Goal: Information Seeking & Learning: Compare options

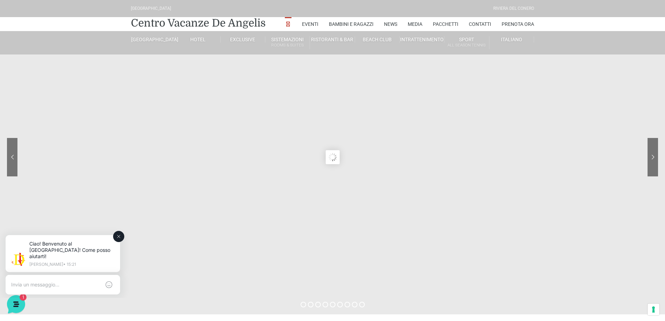
click at [123, 235] on button at bounding box center [118, 236] width 11 height 11
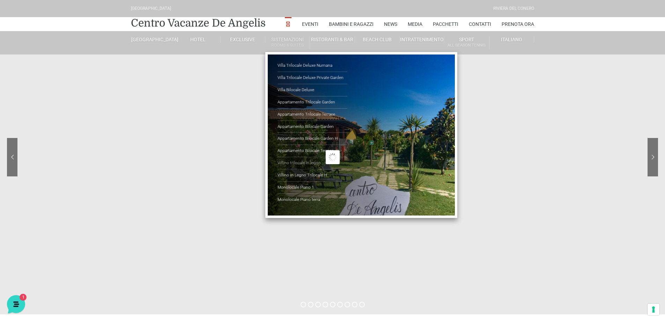
click at [299, 163] on link "Villino trilocale in legno" at bounding box center [312, 163] width 70 height 12
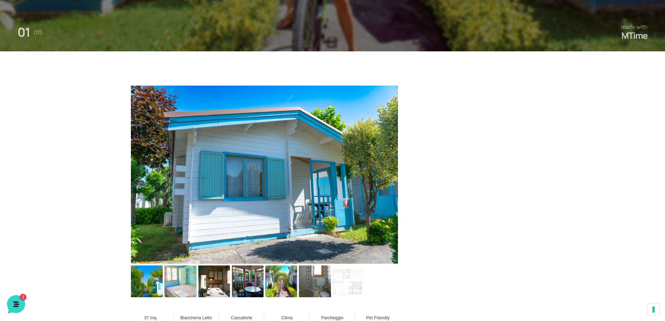
scroll to position [349, 0]
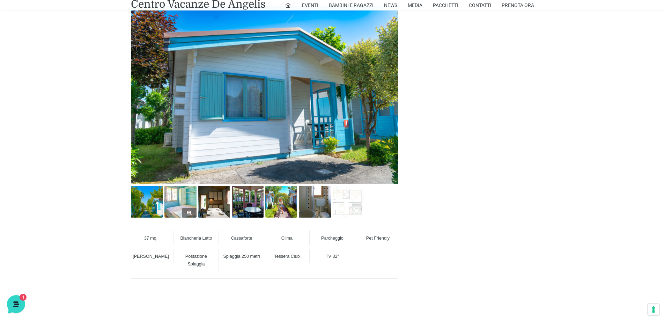
click at [192, 207] on img at bounding box center [180, 202] width 32 height 32
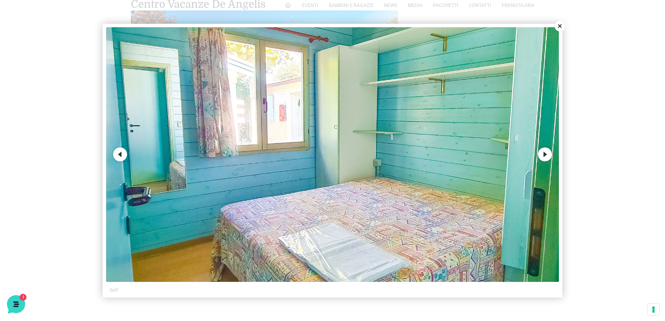
click at [544, 151] on button "Next" at bounding box center [545, 154] width 14 height 14
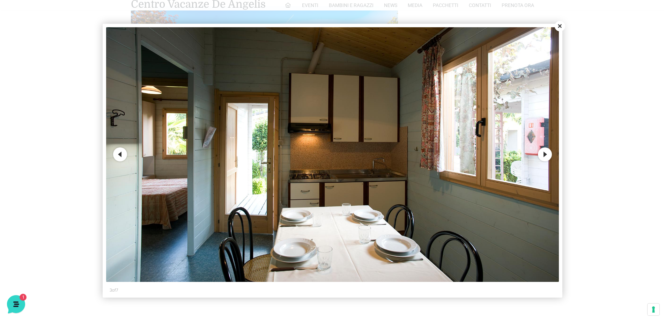
click at [544, 151] on button "Next" at bounding box center [545, 154] width 14 height 14
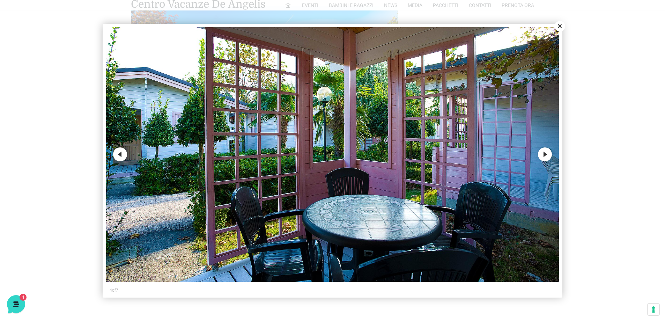
click at [544, 151] on button "Next" at bounding box center [545, 154] width 14 height 14
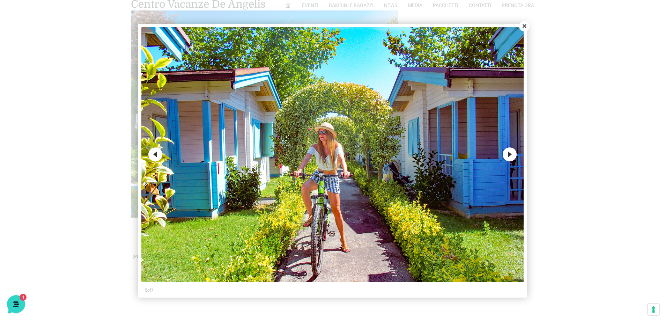
click at [525, 28] on button "Close" at bounding box center [524, 26] width 10 height 10
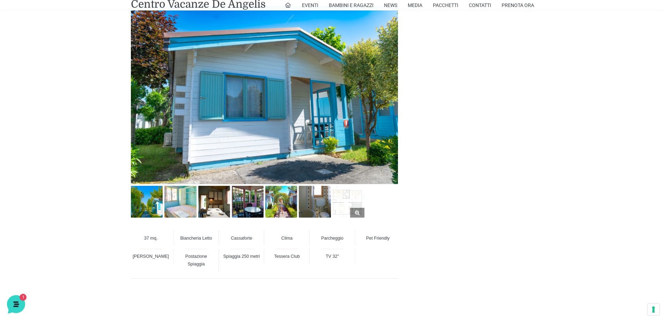
click at [356, 207] on img at bounding box center [349, 202] width 32 height 32
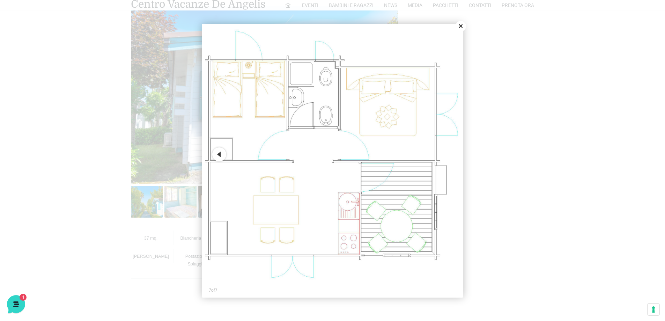
click at [459, 25] on button "Close" at bounding box center [460, 26] width 10 height 10
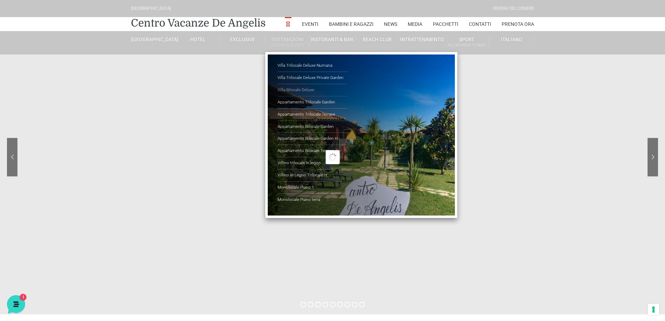
click at [299, 88] on link "Villa Bilocale Deluxe" at bounding box center [312, 90] width 70 height 12
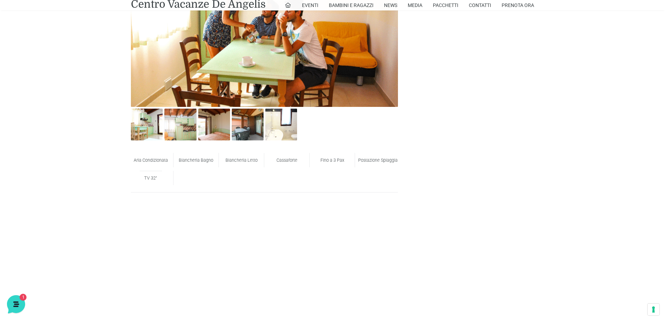
scroll to position [419, 0]
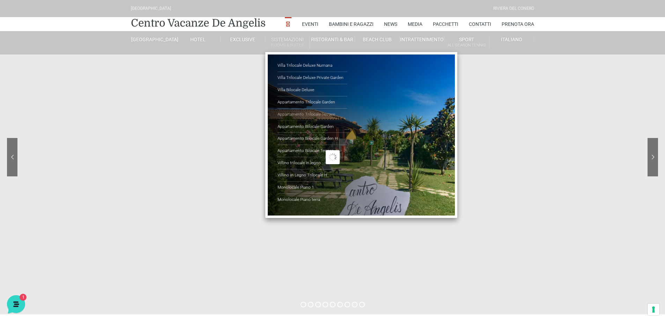
click at [310, 114] on link "Appartamento Trilocale Terrace" at bounding box center [312, 115] width 70 height 12
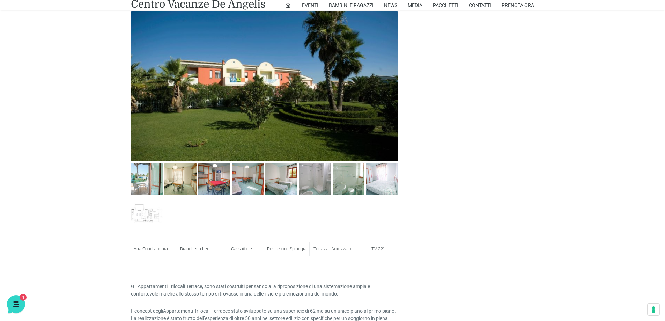
scroll to position [384, 0]
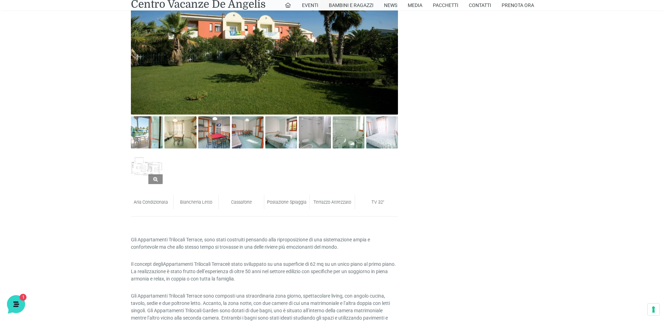
click at [153, 166] on img at bounding box center [147, 168] width 32 height 32
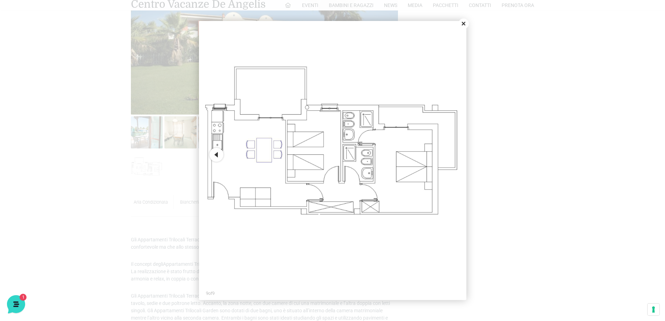
click at [462, 21] on button "Close" at bounding box center [463, 23] width 10 height 10
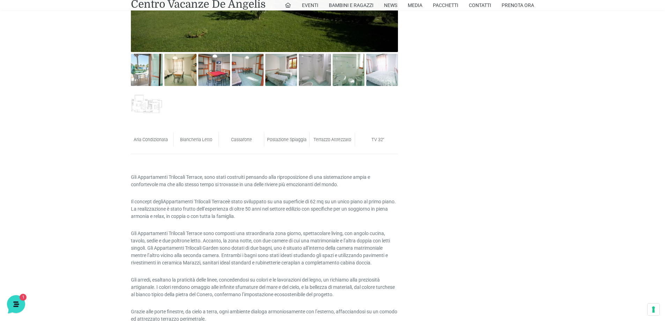
scroll to position [454, 0]
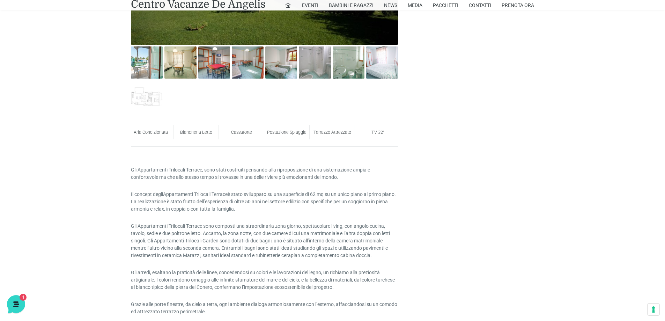
click at [295, 137] on div "Postazione Spiaggia" at bounding box center [286, 132] width 45 height 14
click at [297, 134] on span "Postazione Spiaggia" at bounding box center [286, 131] width 39 height 5
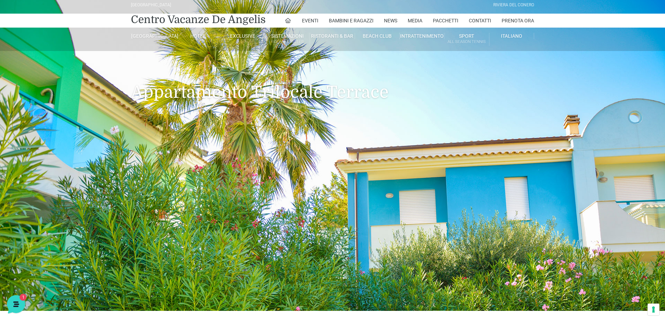
scroll to position [0, 0]
